Goal: Information Seeking & Learning: Learn about a topic

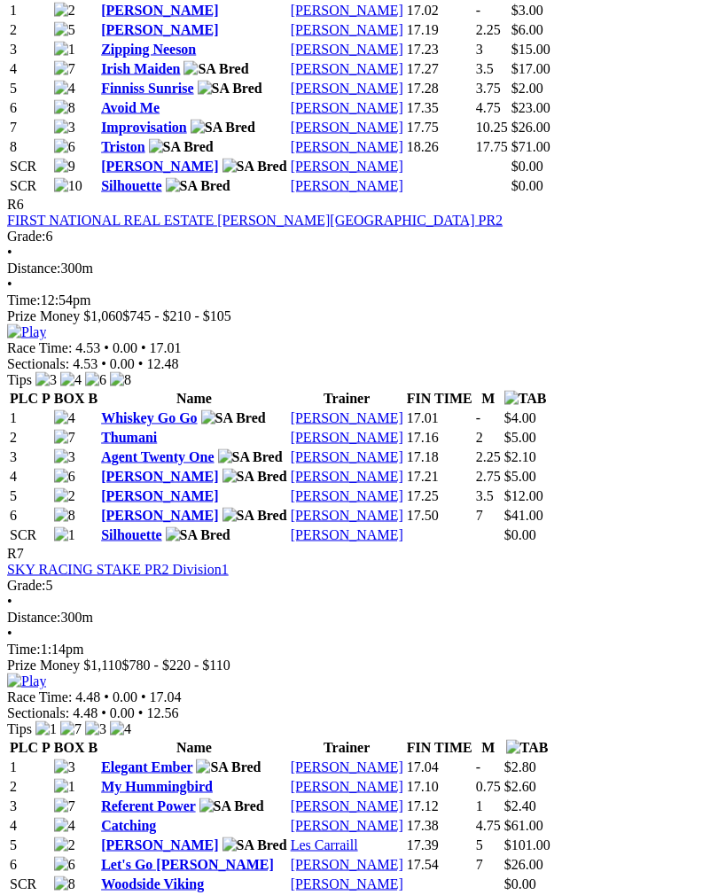
scroll to position [2367, 0]
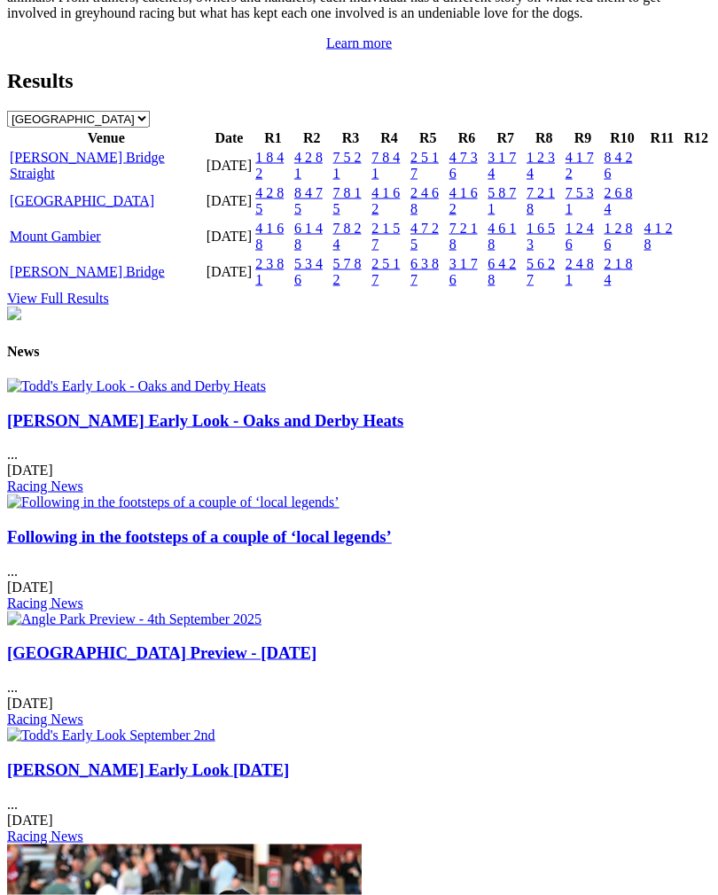
scroll to position [2041, 0]
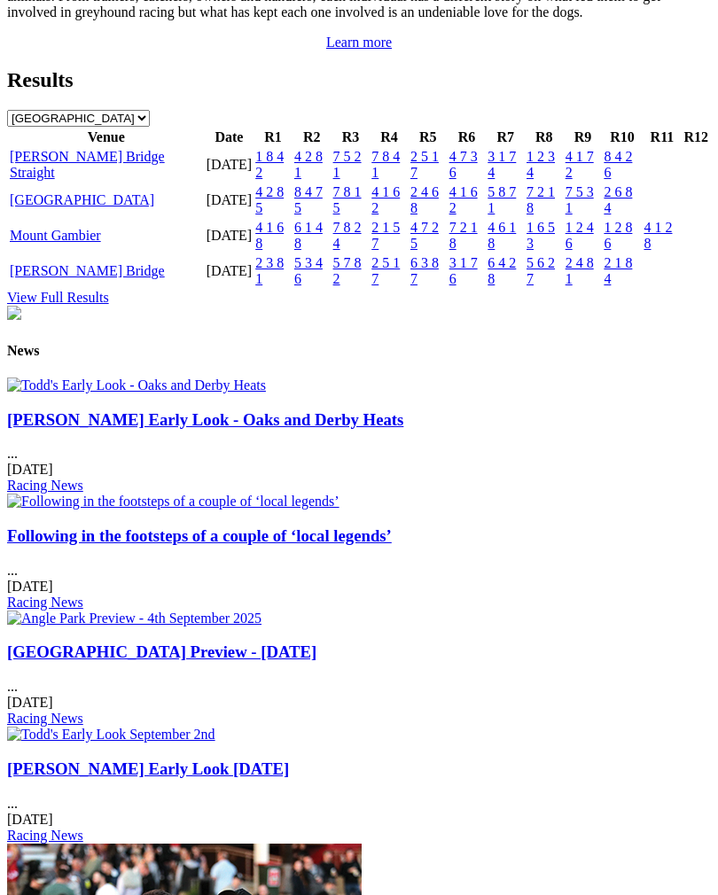
click at [89, 207] on link "Angle Park" at bounding box center [82, 199] width 144 height 15
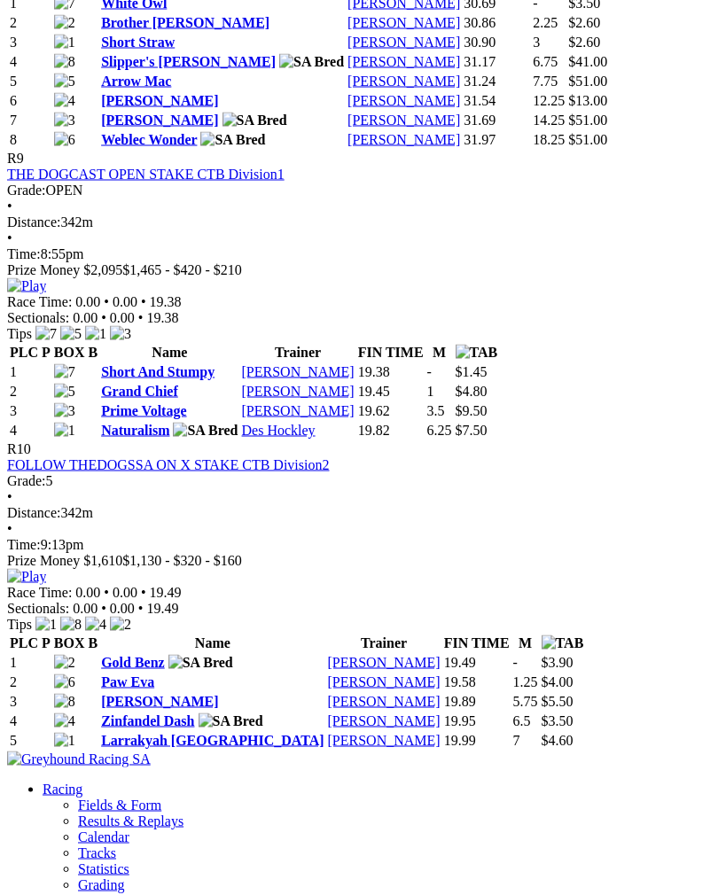
click at [46, 294] on img at bounding box center [26, 286] width 39 height 16
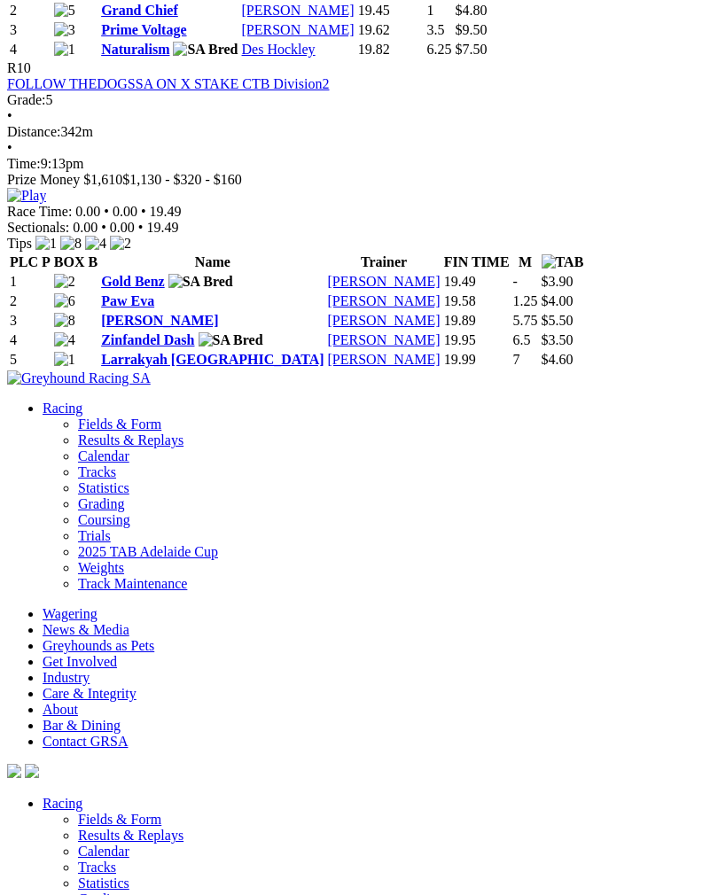
scroll to position [3808, 0]
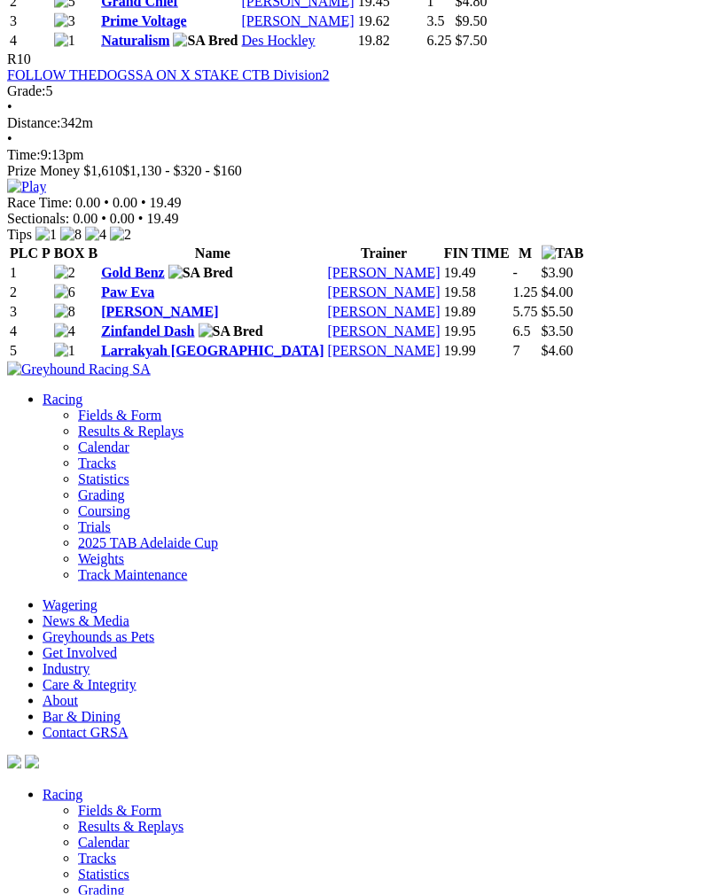
click at [46, 195] on img at bounding box center [26, 187] width 39 height 16
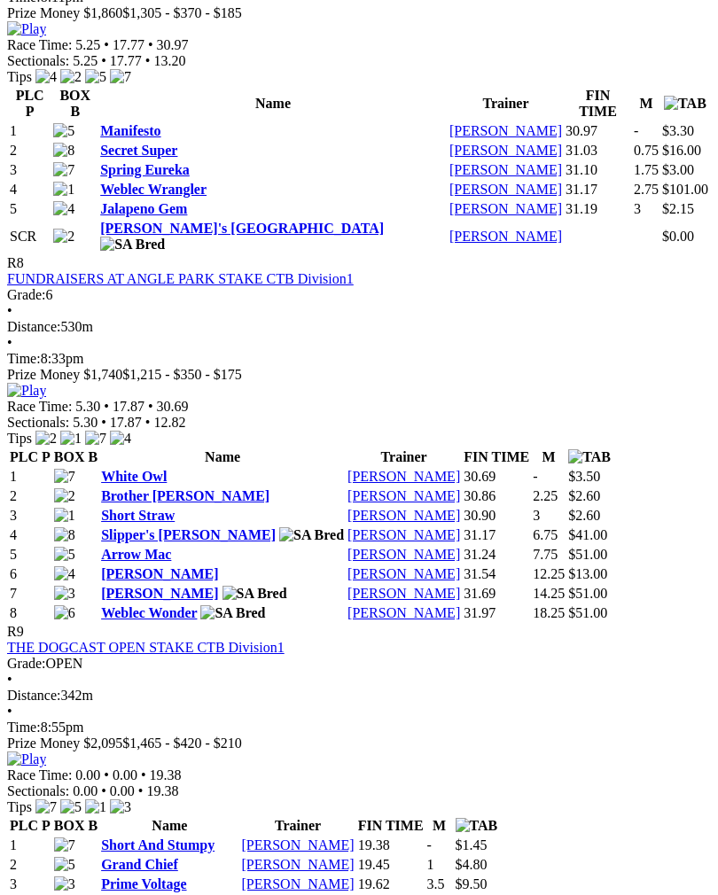
scroll to position [2931, 0]
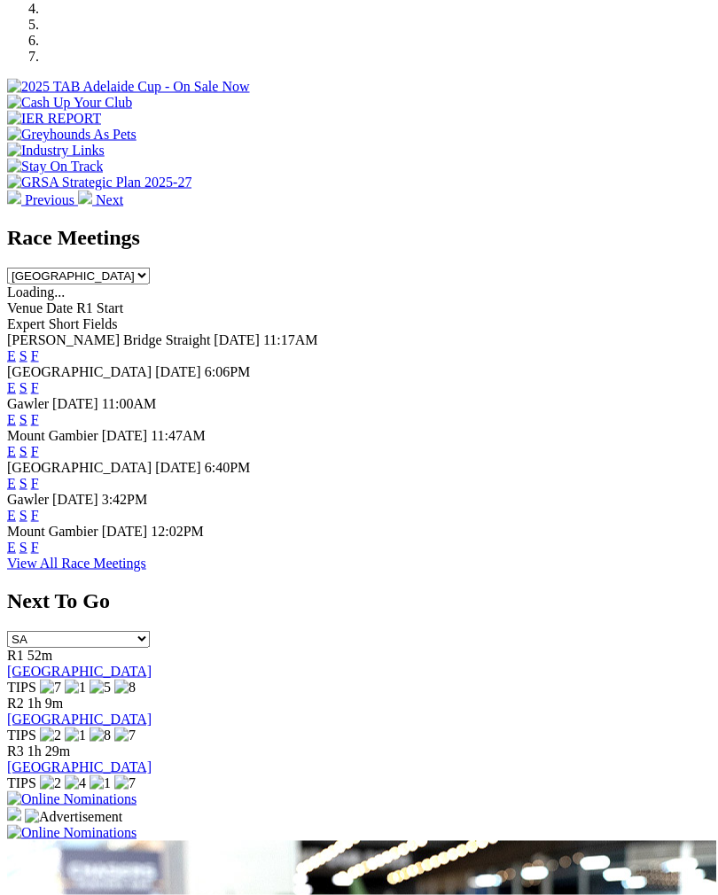
scroll to position [620, 0]
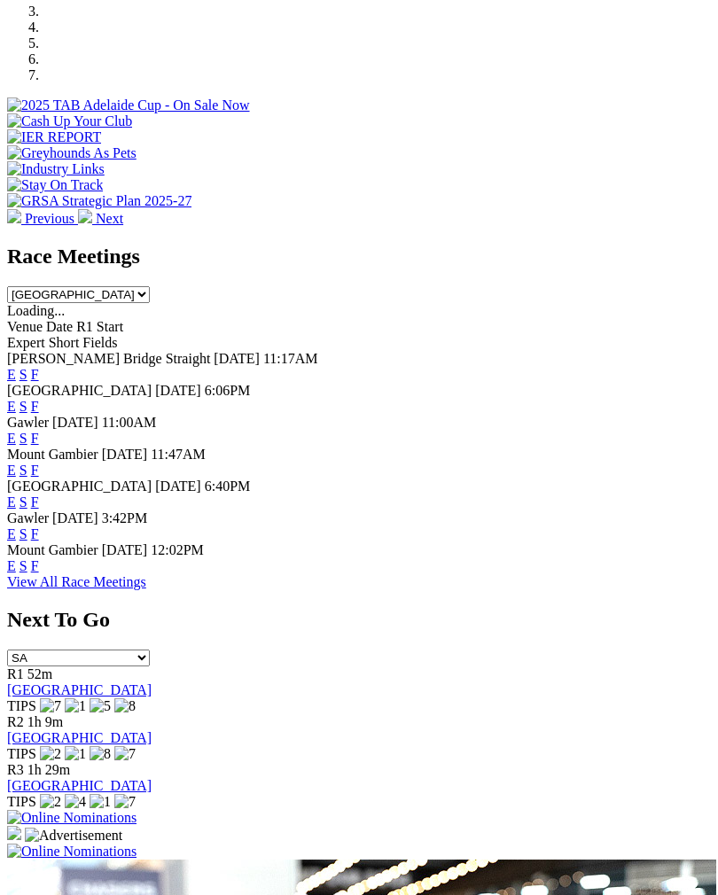
click at [39, 431] on link "F" at bounding box center [35, 438] width 8 height 15
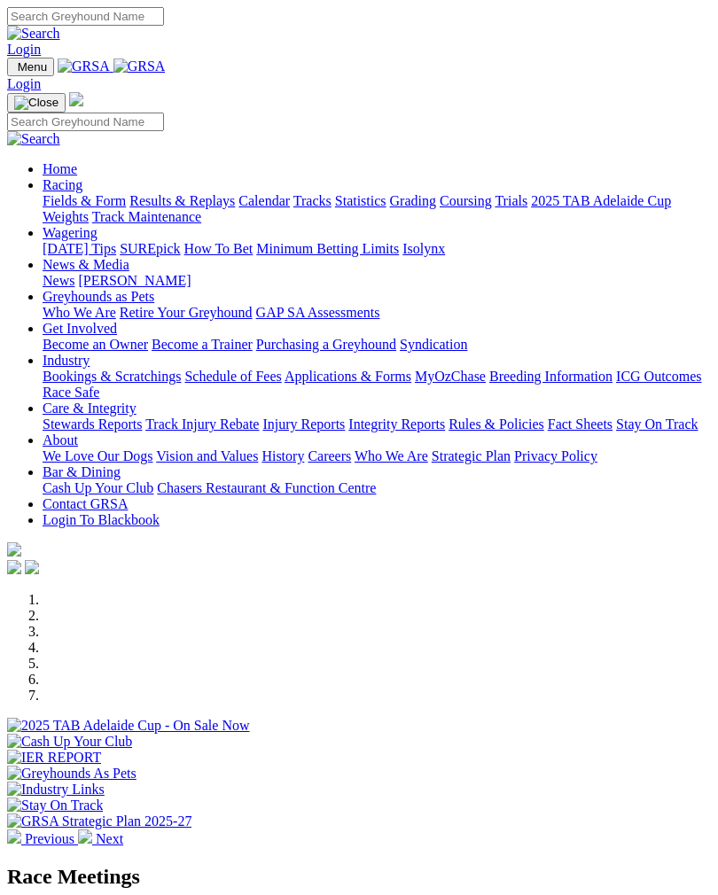
scroll to position [620, 0]
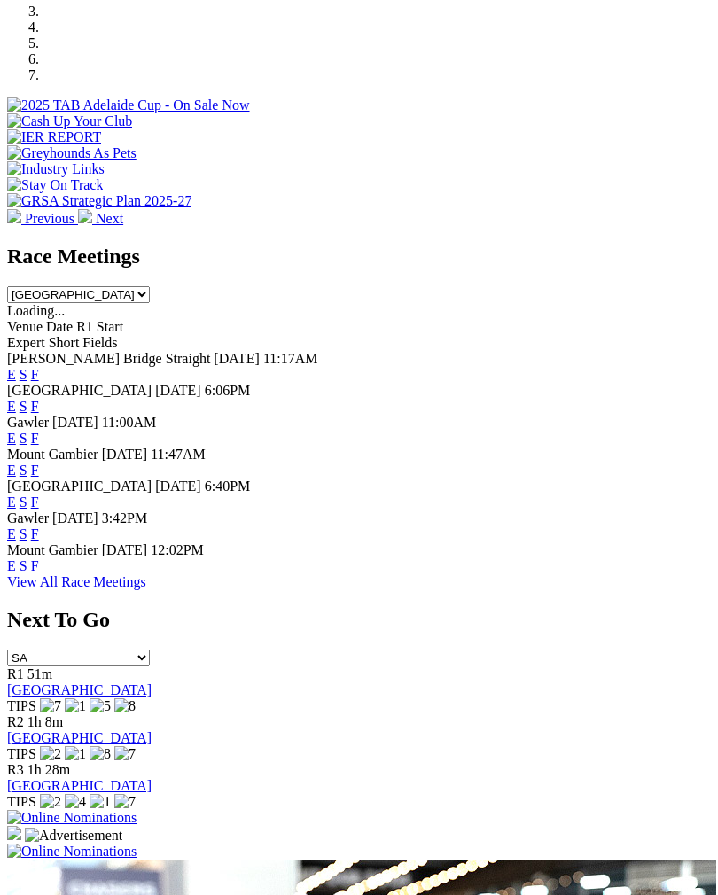
click at [39, 526] on link "F" at bounding box center [35, 533] width 8 height 15
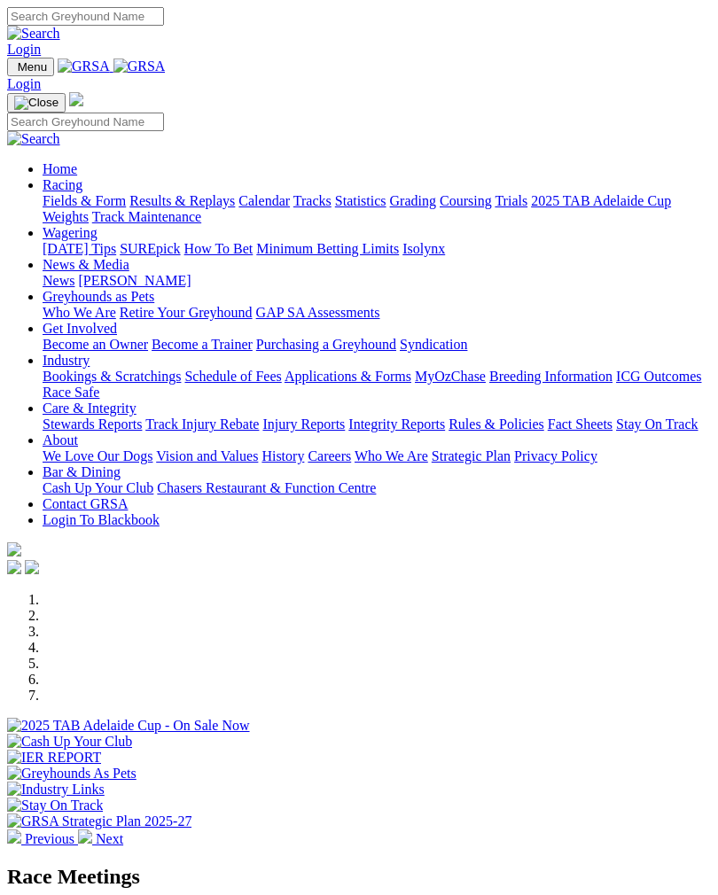
scroll to position [620, 0]
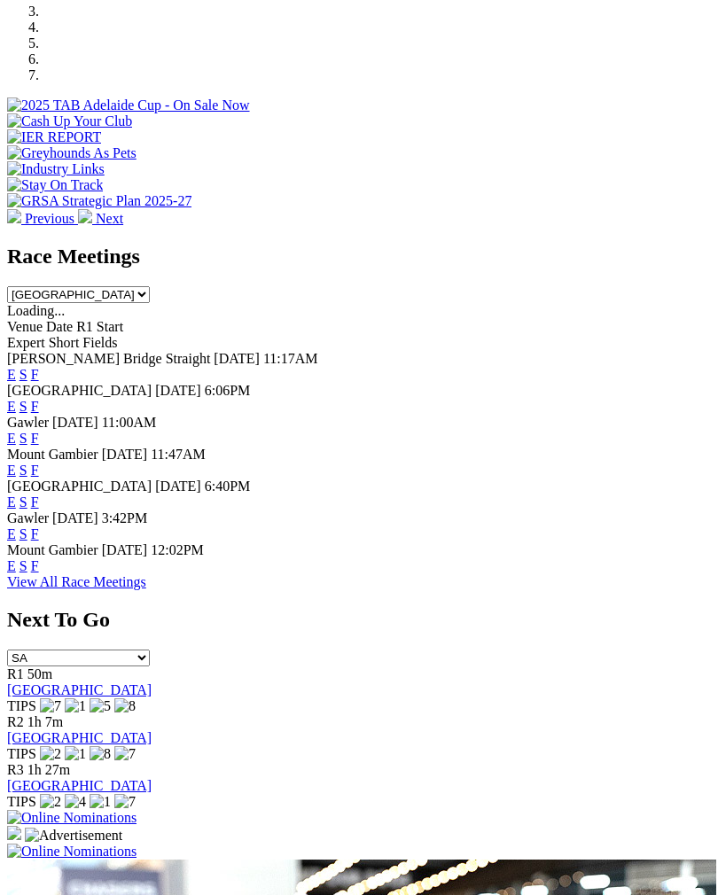
click at [39, 431] on link "F" at bounding box center [35, 438] width 8 height 15
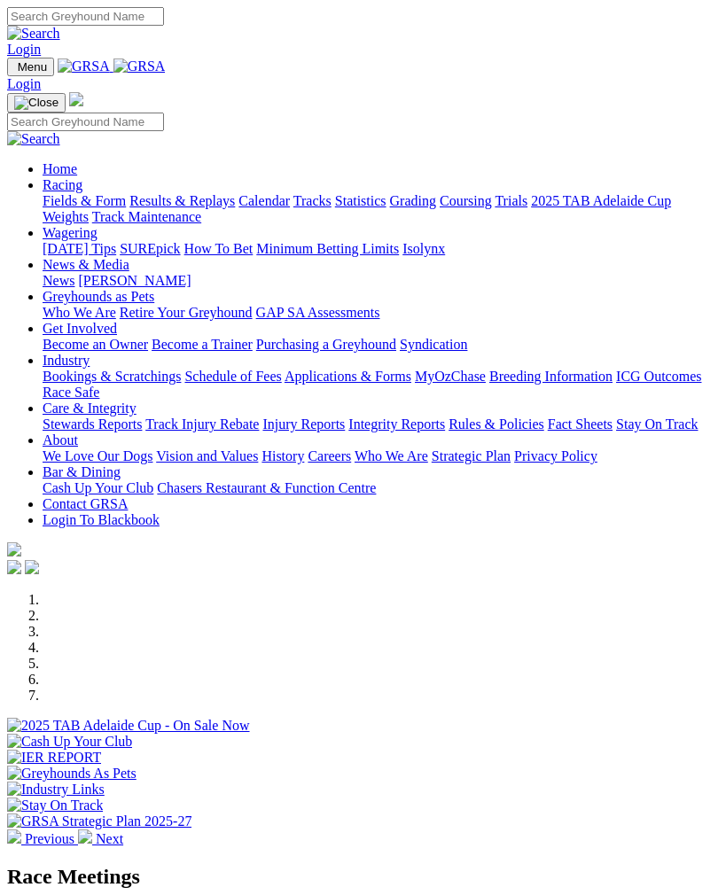
scroll to position [620, 0]
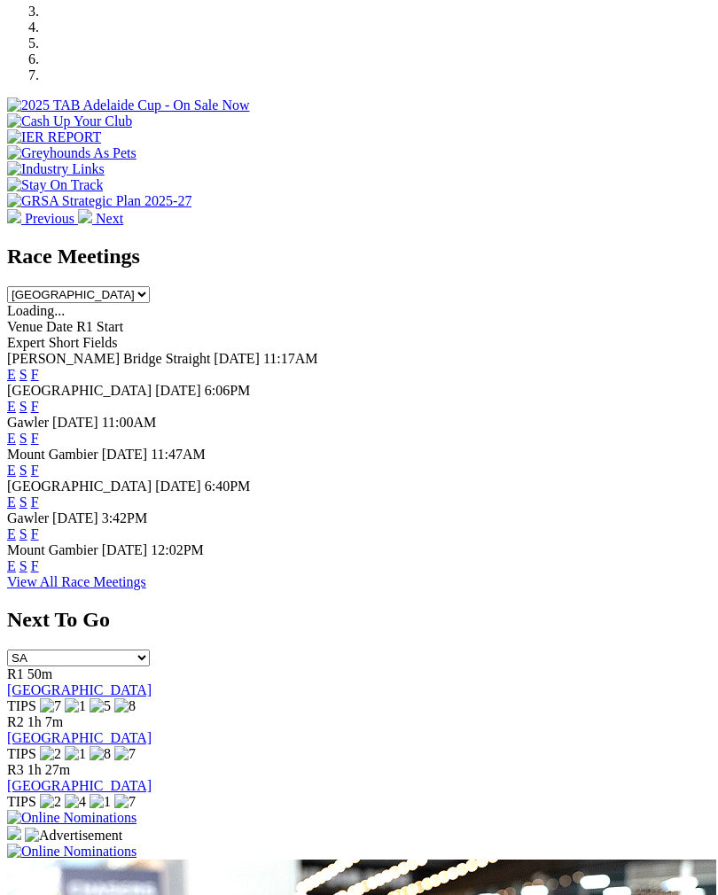
click at [39, 530] on link "F" at bounding box center [35, 533] width 8 height 15
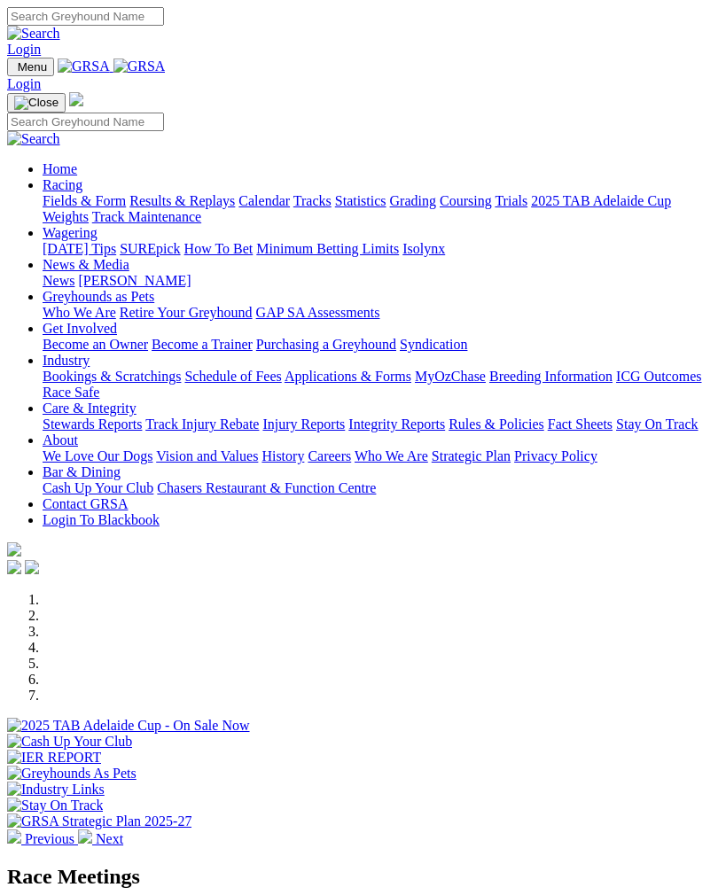
scroll to position [620, 0]
